Goal: Entertainment & Leisure: Consume media (video, audio)

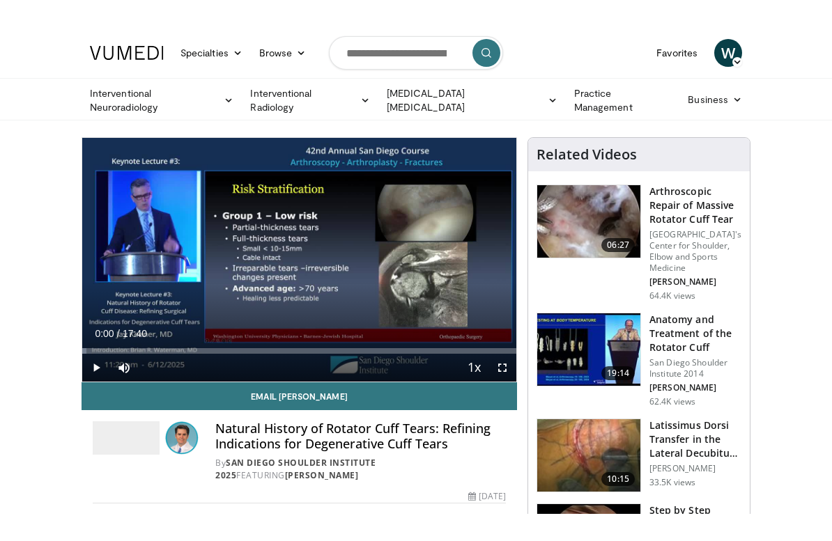
scroll to position [17, 0]
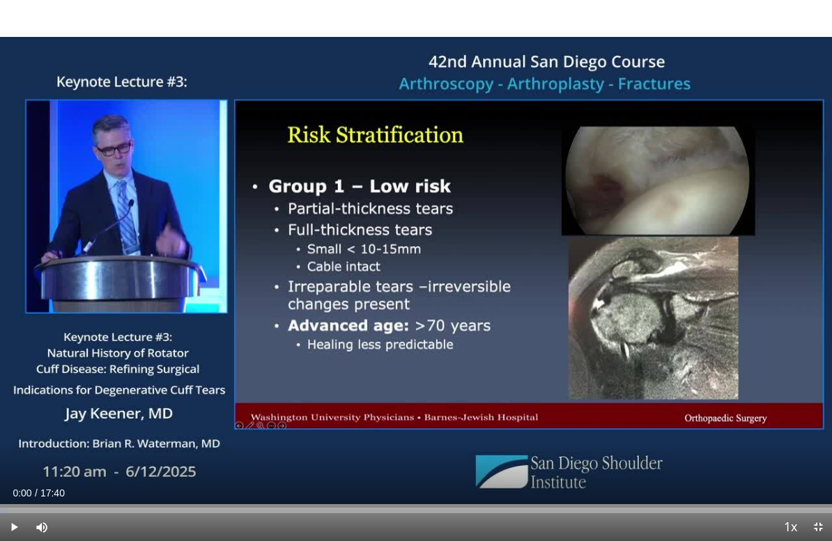
click at [603, 347] on div "10 seconds Tap to unmute" at bounding box center [416, 270] width 832 height 541
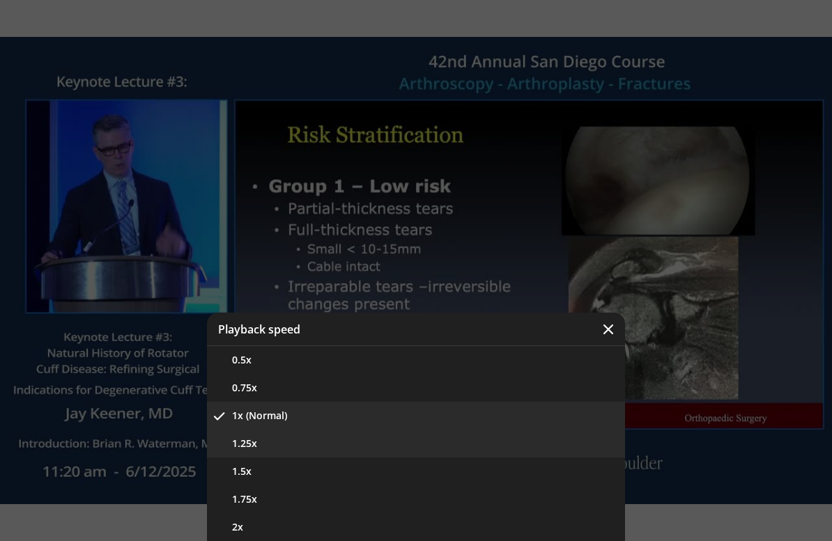
click at [289, 452] on button "1.25x" at bounding box center [416, 444] width 418 height 28
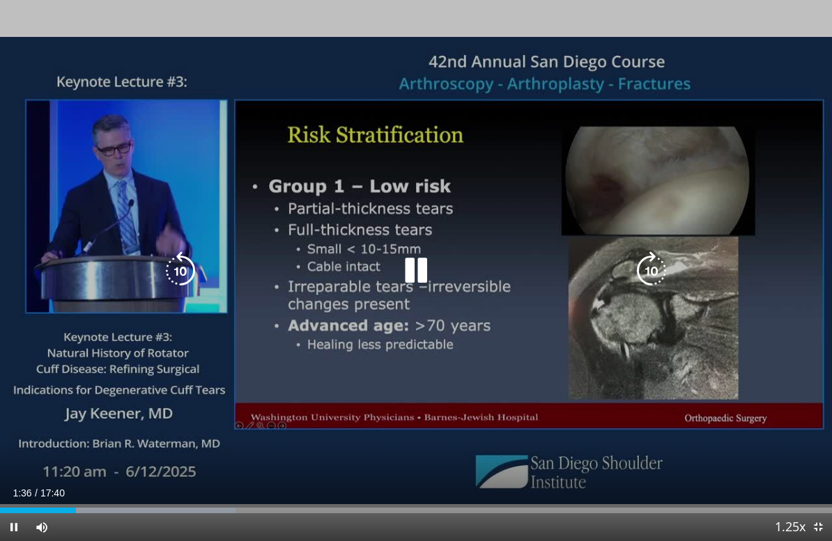
click at [411, 269] on icon "Video Player" at bounding box center [415, 270] width 39 height 39
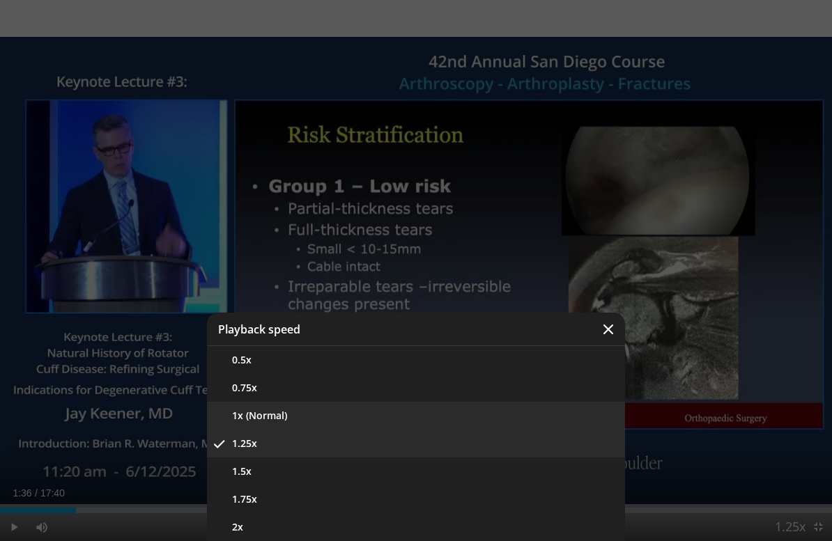
click at [258, 415] on button "1x (Normal)" at bounding box center [416, 416] width 418 height 28
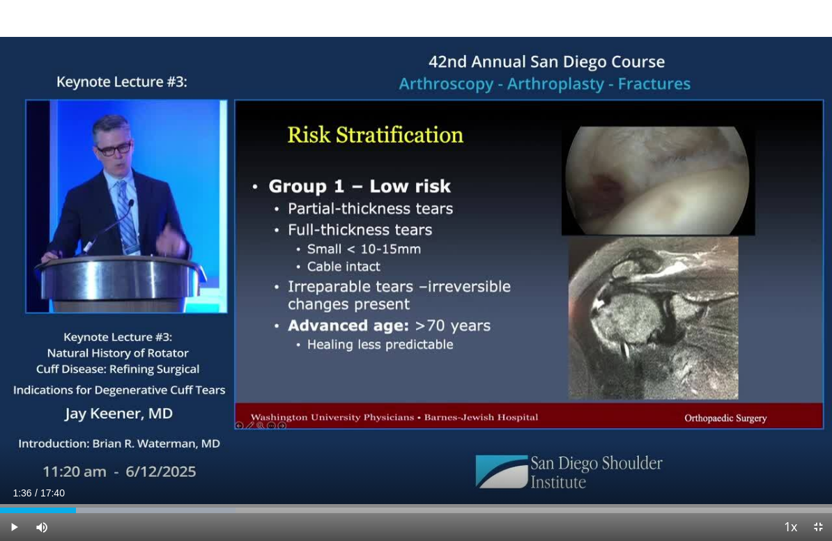
scroll to position [0, 0]
click at [355, 368] on div "10 seconds Tap to unmute" at bounding box center [416, 270] width 832 height 541
click at [311, 366] on div "10 seconds Tap to unmute" at bounding box center [416, 270] width 832 height 541
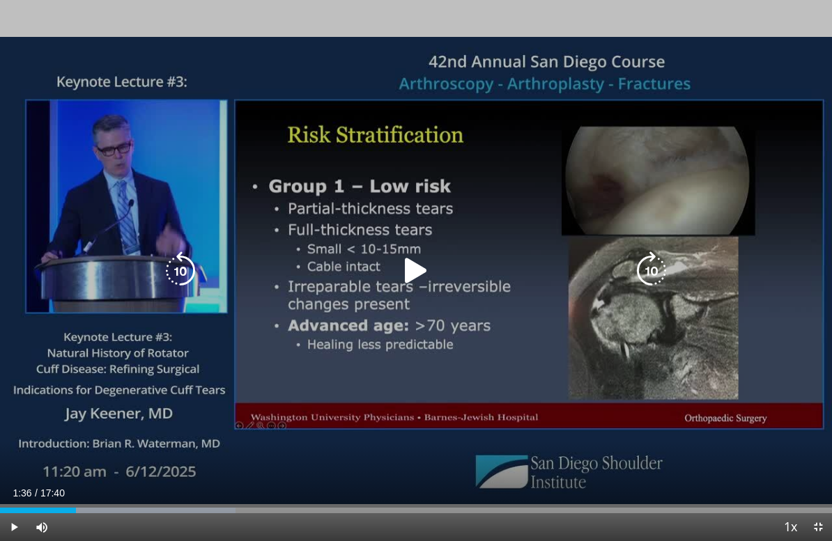
click at [55, 485] on div "Progress Bar" at bounding box center [38, 511] width 76 height 6
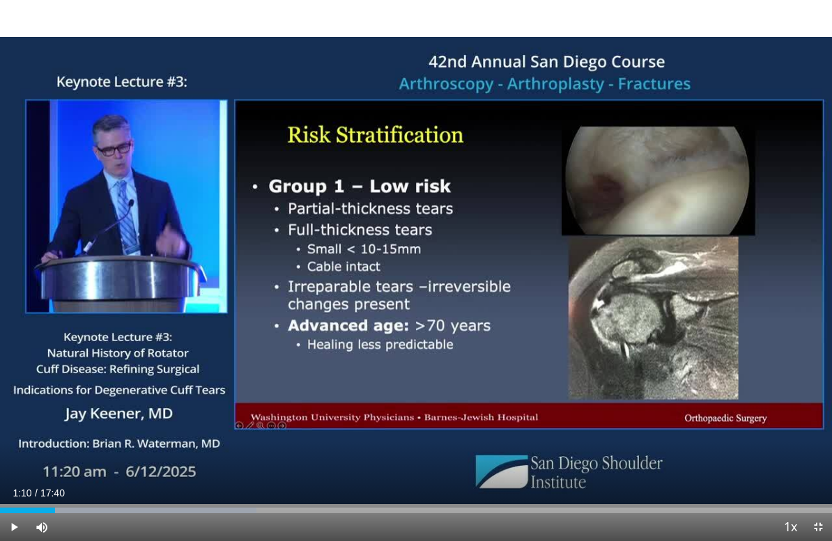
click at [66, 485] on div "Progress Bar" at bounding box center [128, 511] width 256 height 6
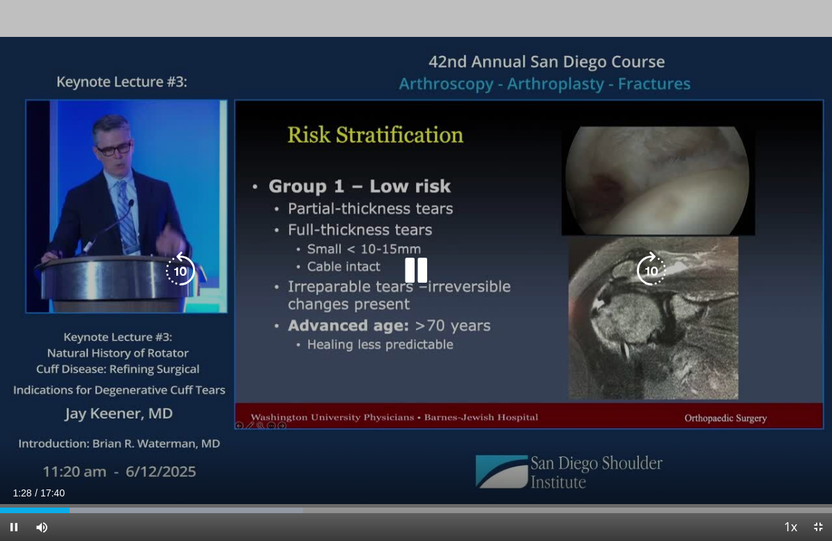
click at [657, 290] on icon "Video Player" at bounding box center [651, 270] width 39 height 39
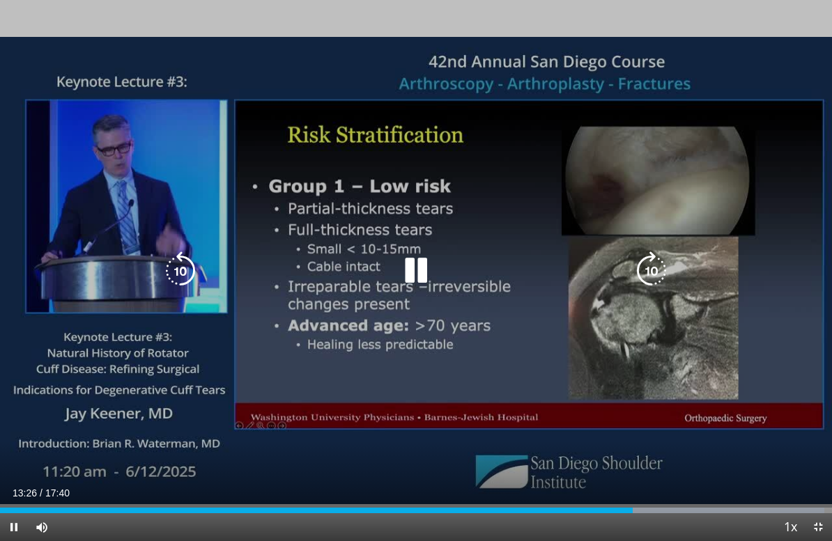
click at [412, 290] on icon "Video Player" at bounding box center [415, 270] width 39 height 39
click at [407, 290] on icon "Video Player" at bounding box center [415, 270] width 39 height 39
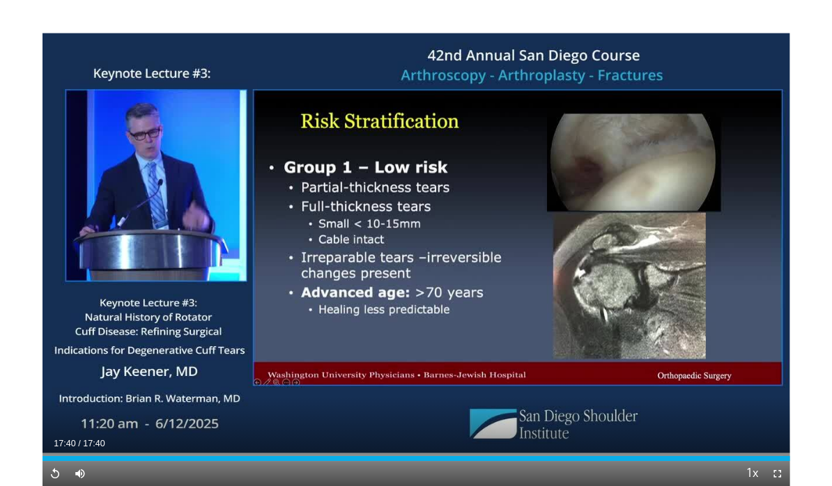
scroll to position [95, 0]
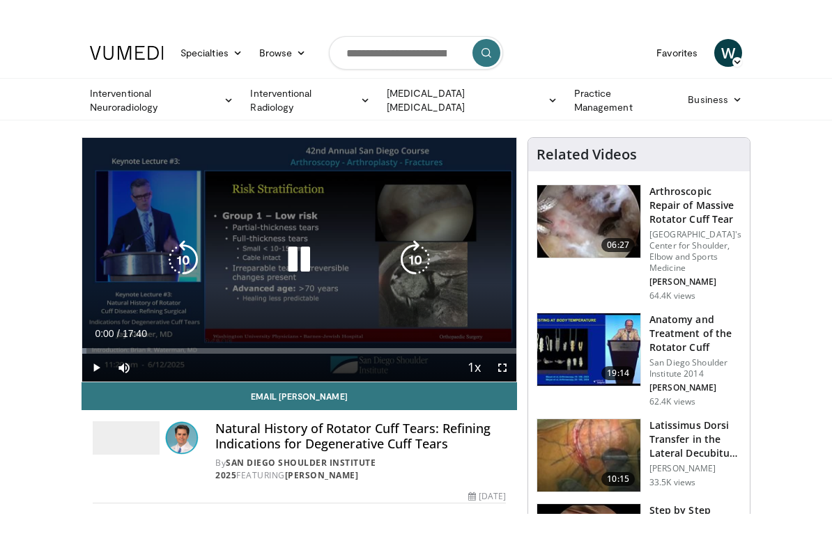
scroll to position [17, 0]
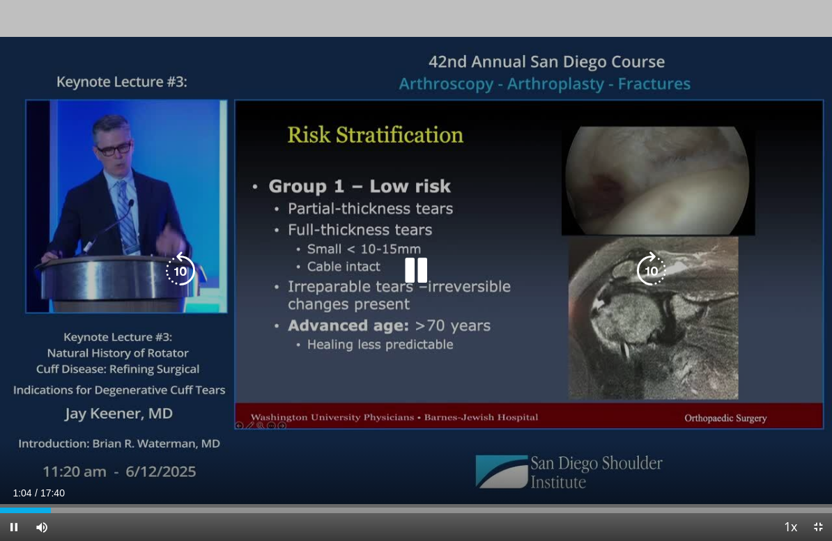
click at [184, 274] on icon "Video Player" at bounding box center [180, 270] width 39 height 39
click at [417, 263] on icon "Video Player" at bounding box center [415, 270] width 39 height 39
click at [411, 278] on icon "Video Player" at bounding box center [415, 270] width 39 height 39
click at [412, 264] on icon "Video Player" at bounding box center [415, 270] width 39 height 39
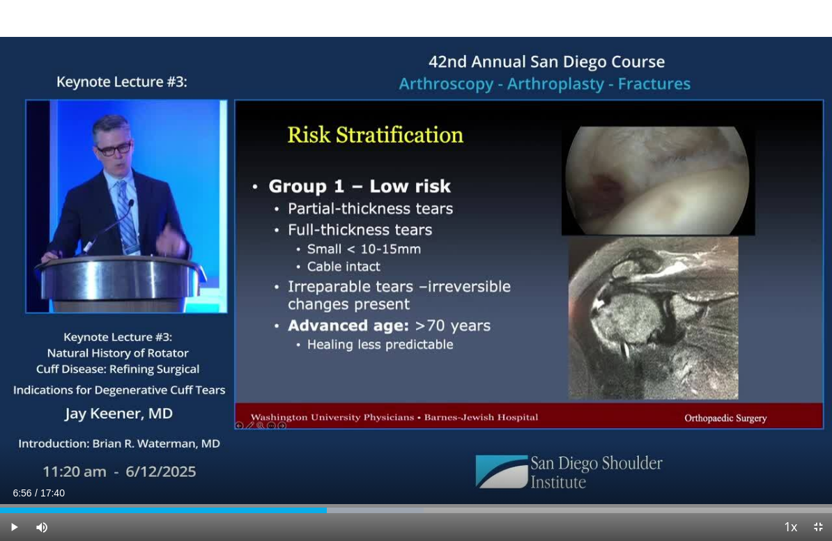
click at [325, 286] on div "10 seconds Tap to unmute" at bounding box center [416, 270] width 832 height 541
click at [382, 324] on div "10 seconds Tap to unmute" at bounding box center [416, 270] width 832 height 541
click at [287, 269] on div "10 seconds Tap to unmute" at bounding box center [416, 270] width 832 height 541
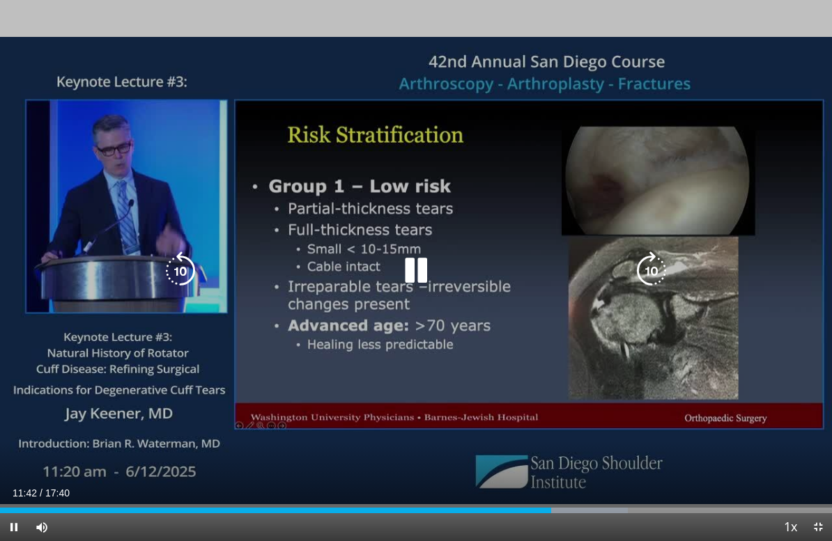
click at [412, 286] on icon "Video Player" at bounding box center [415, 270] width 39 height 39
